Goal: Task Accomplishment & Management: Use online tool/utility

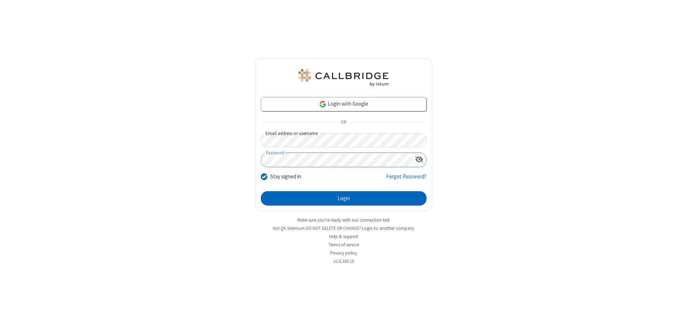
click at [343, 198] on button "Login" at bounding box center [344, 198] width 166 height 14
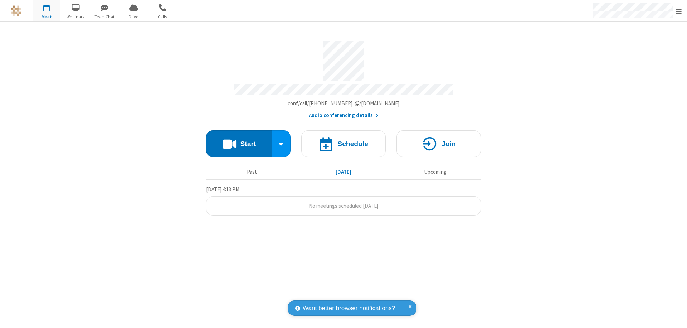
click at [239, 140] on button "Start" at bounding box center [239, 143] width 66 height 27
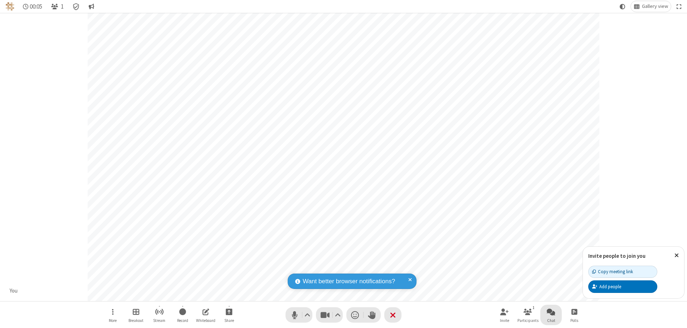
click at [551, 311] on span "Open chat" at bounding box center [550, 311] width 9 height 9
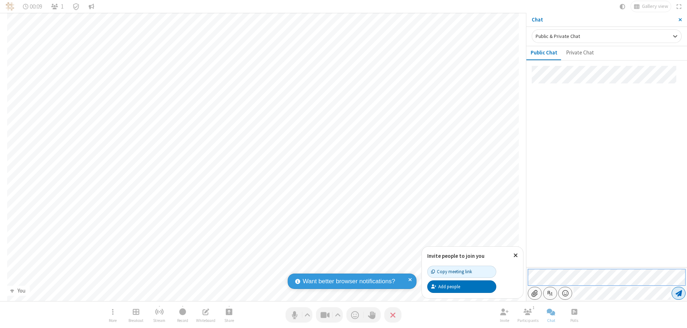
click at [678, 293] on span "Send message" at bounding box center [678, 292] width 6 height 7
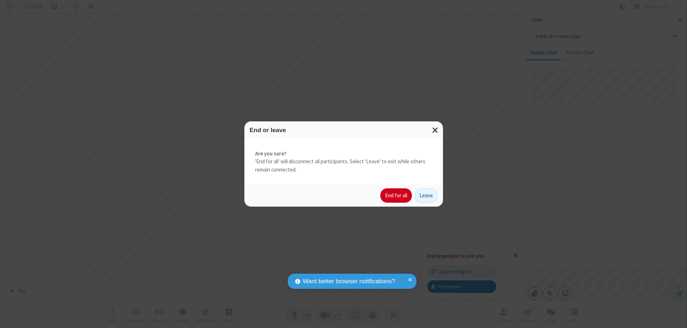
click at [396, 195] on button "End for all" at bounding box center [395, 195] width 31 height 14
